Goal: Task Accomplishment & Management: Use online tool/utility

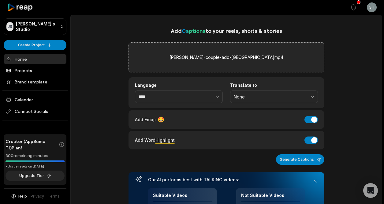
click at [252, 88] on div "Translate to None" at bounding box center [274, 92] width 88 height 21
click at [247, 98] on span "None" at bounding box center [270, 97] width 72 height 6
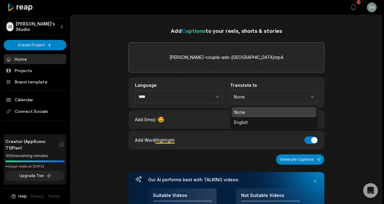
click at [238, 112] on p "None" at bounding box center [274, 112] width 80 height 6
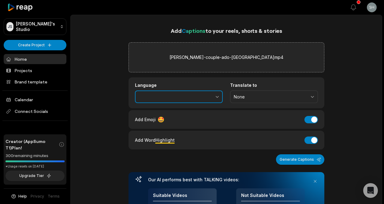
click at [202, 97] on button "button" at bounding box center [204, 96] width 38 height 13
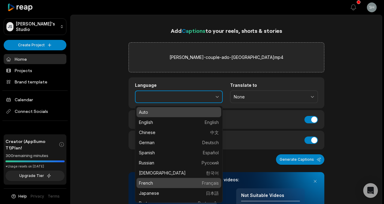
type input "******"
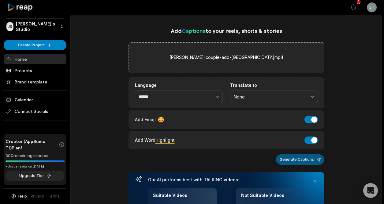
click at [298, 161] on button "Generate Captions" at bounding box center [300, 159] width 48 height 10
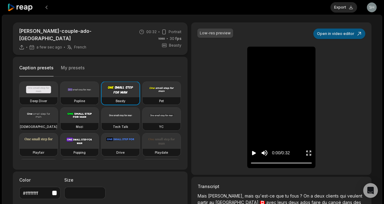
click at [339, 33] on button "Open in video editor" at bounding box center [340, 33] width 52 height 10
